Goal: Information Seeking & Learning: Learn about a topic

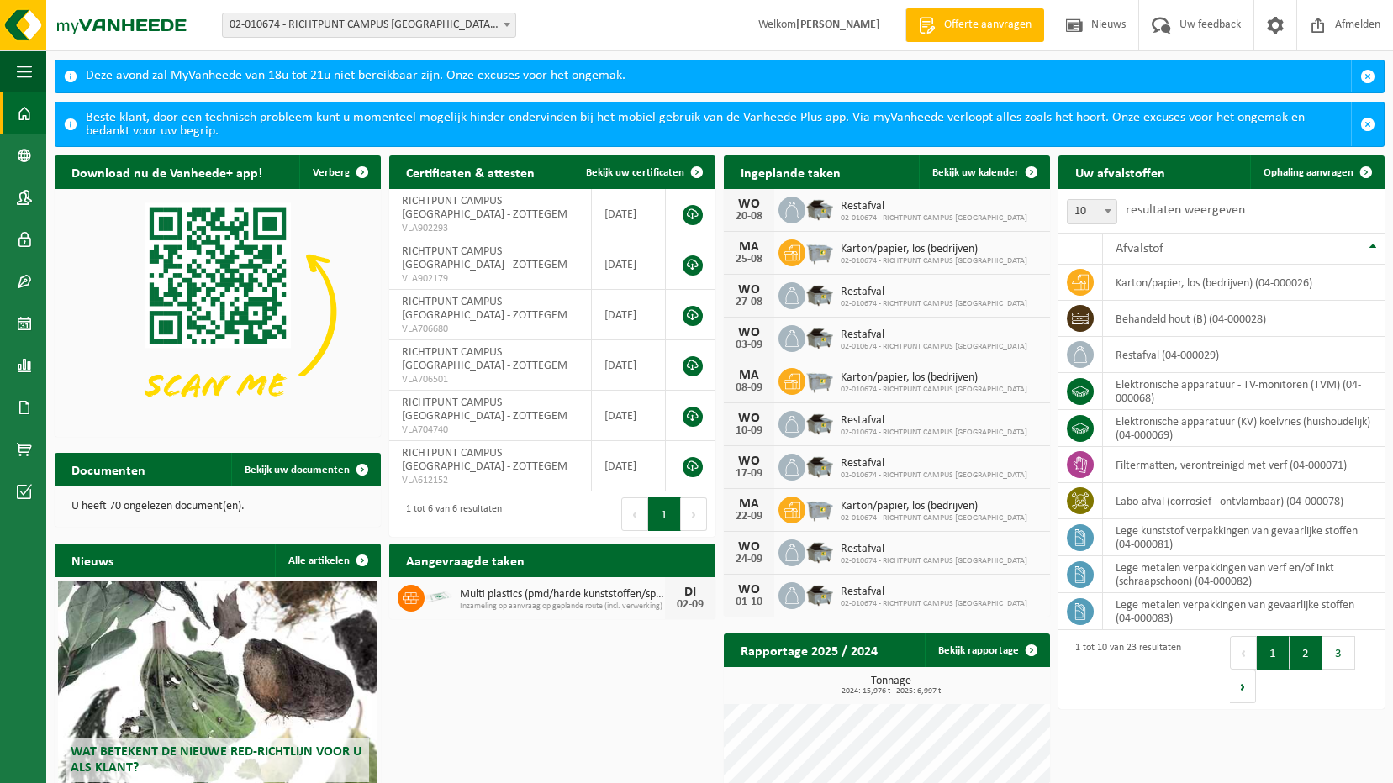
click at [1301, 660] on button "2" at bounding box center [1305, 653] width 33 height 34
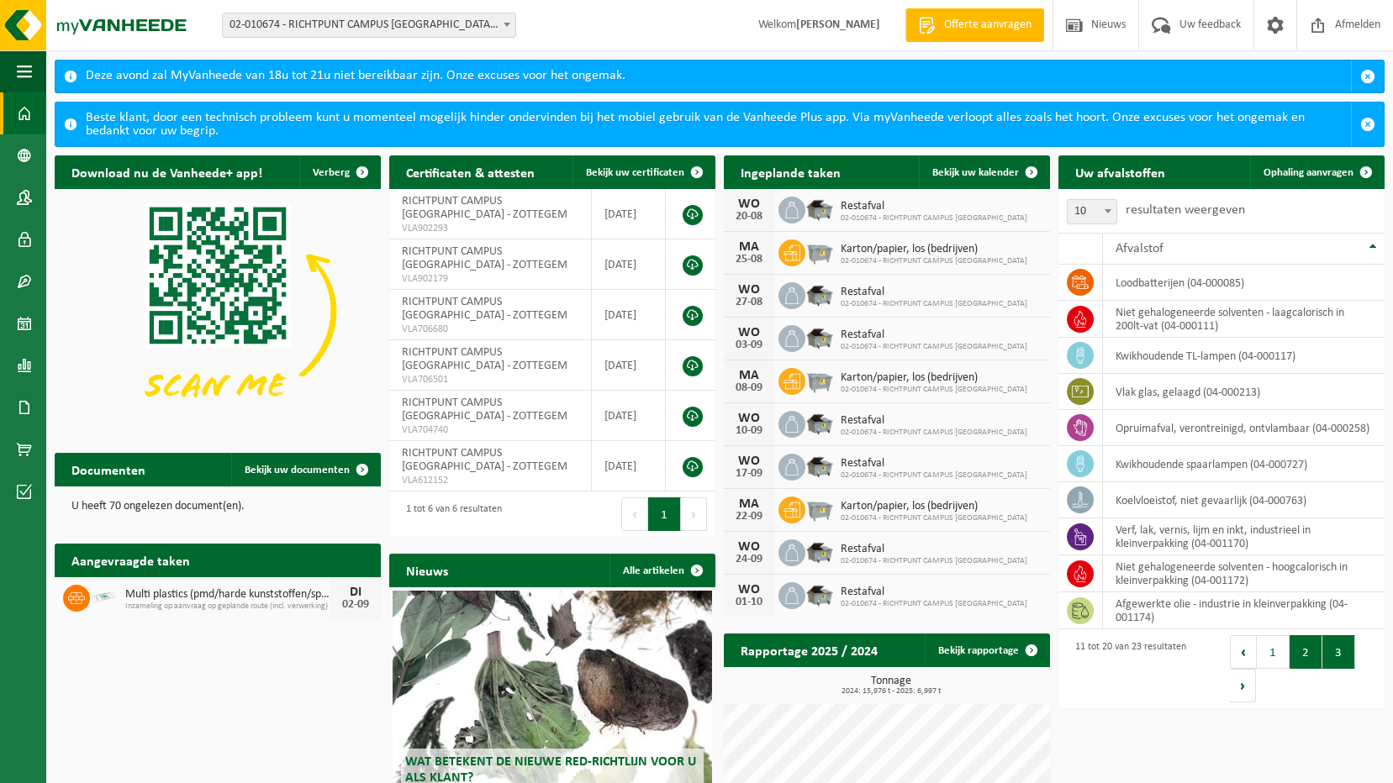
click at [1344, 659] on button "3" at bounding box center [1338, 652] width 33 height 34
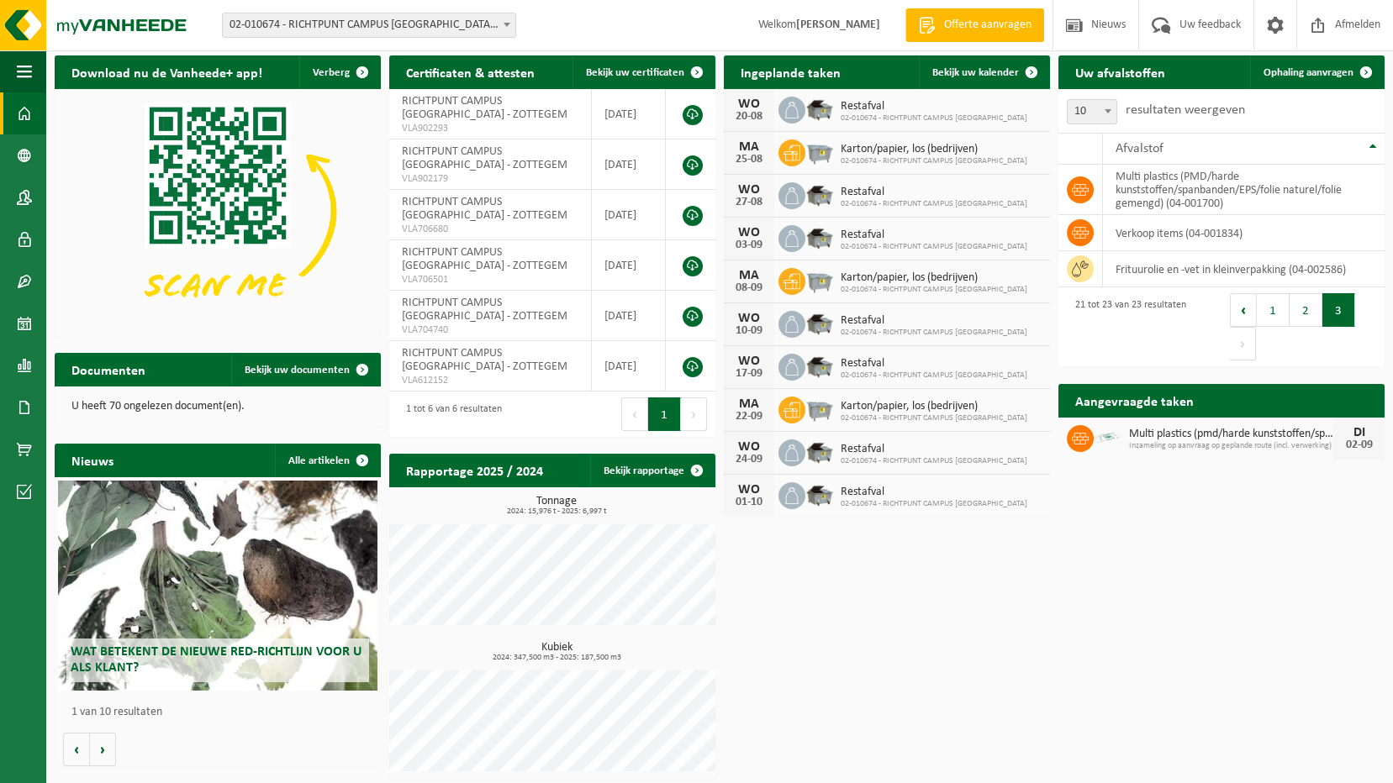
scroll to position [105, 0]
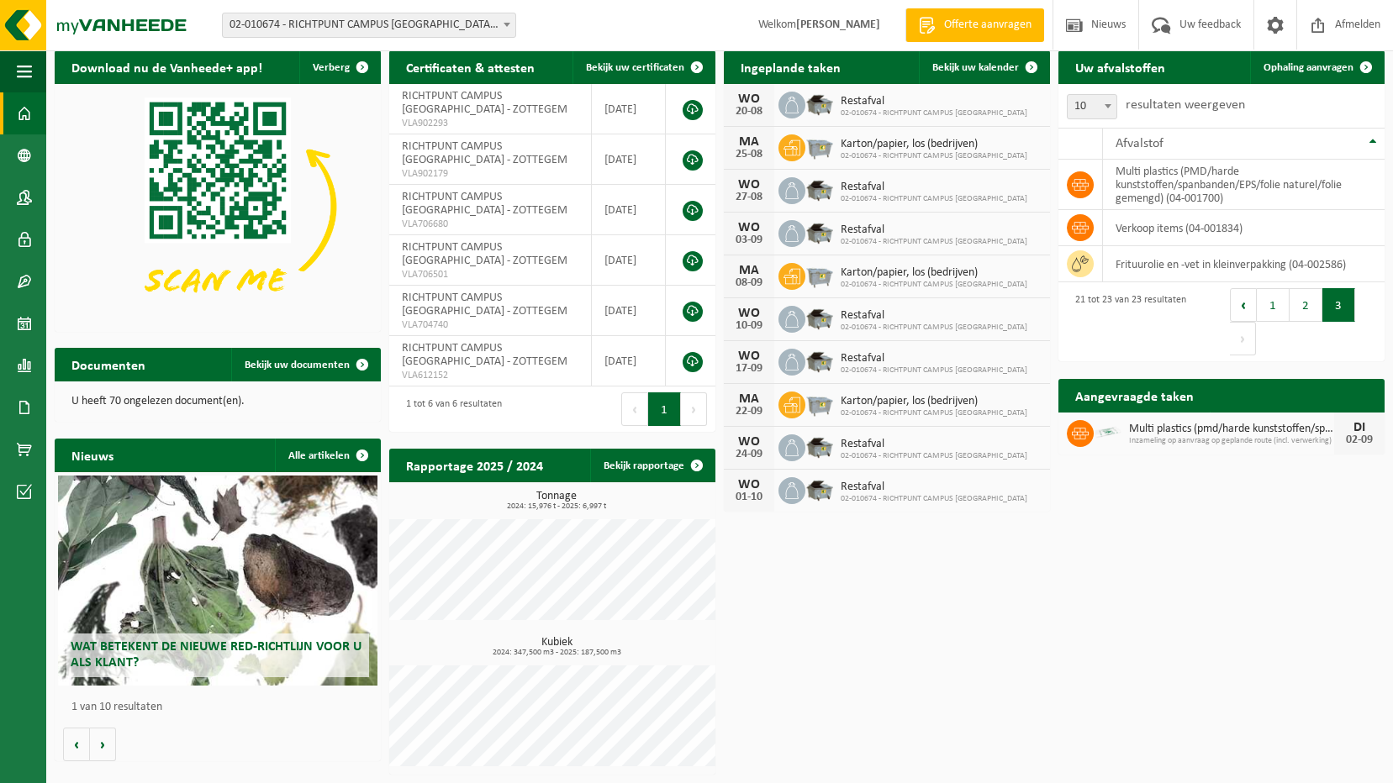
click at [227, 563] on div "Wat betekent de nieuwe RED-richtlijn voor u als klant?" at bounding box center [217, 581] width 319 height 210
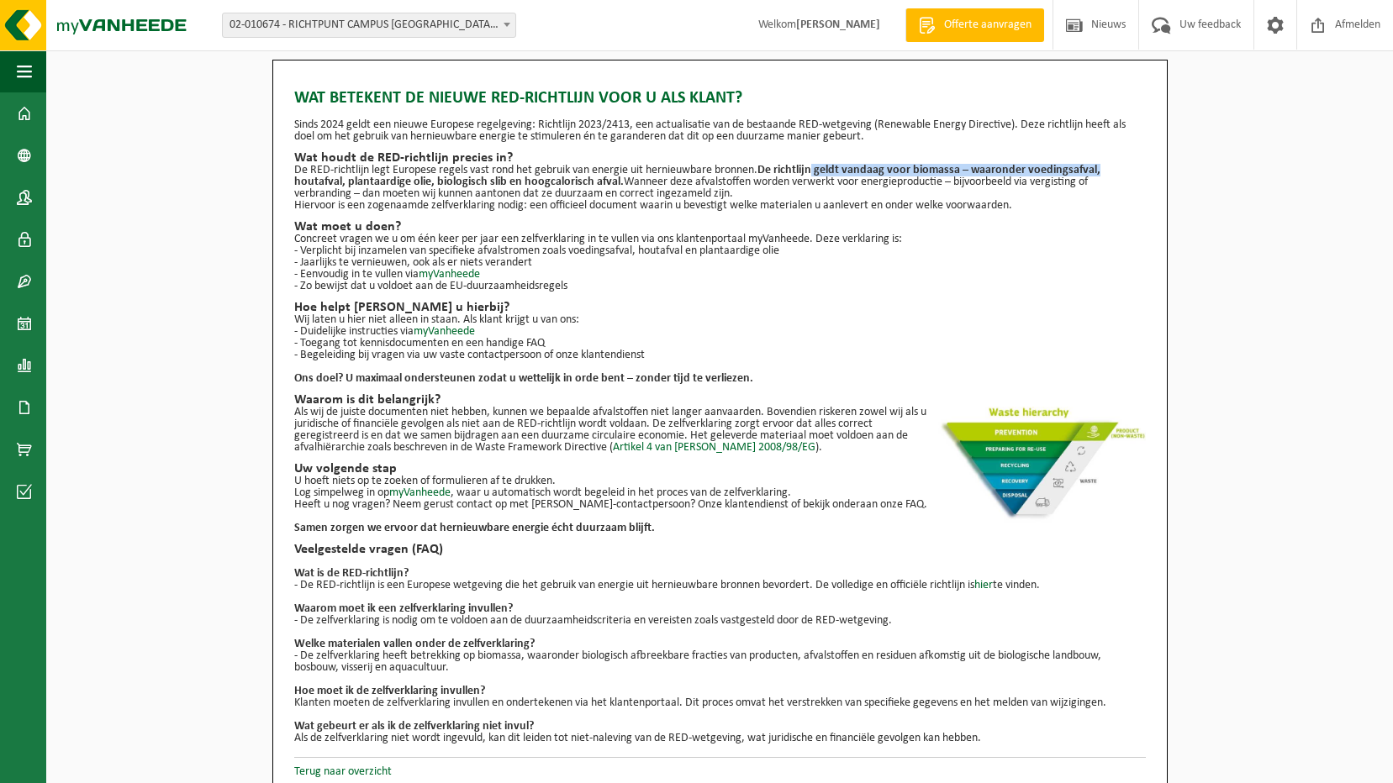
drag, startPoint x: 909, startPoint y: 168, endPoint x: 1115, endPoint y: 174, distance: 206.0
click at [1115, 174] on p "De RED-richtlijn legt Europese regels vast rond het gebruik van energie uit her…" at bounding box center [719, 182] width 851 height 35
click at [825, 348] on p "- Toegang tot kennisdocumenten en een handige FAQ" at bounding box center [719, 344] width 851 height 12
